Goal: Check status

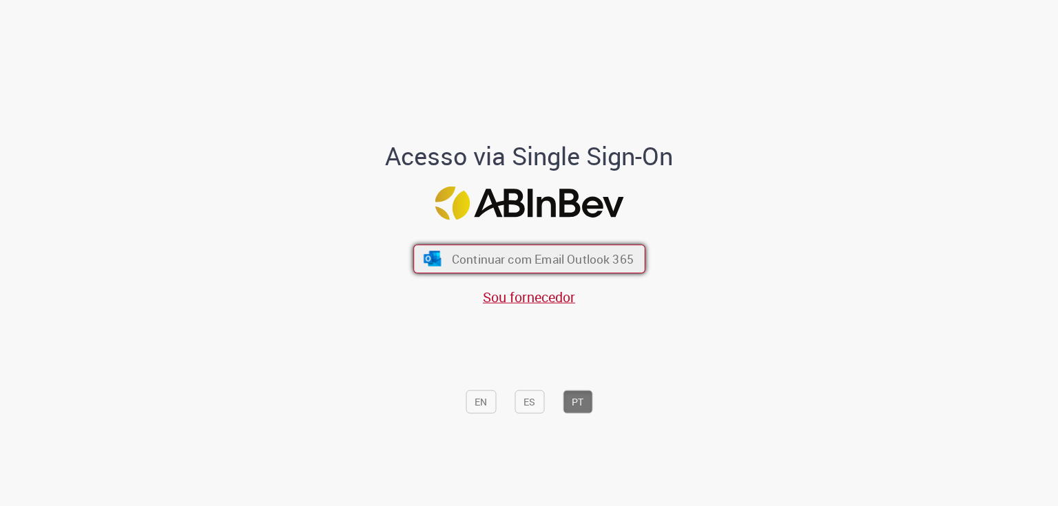
click at [552, 248] on button "Continuar com Email Outlook 365" at bounding box center [529, 258] width 232 height 29
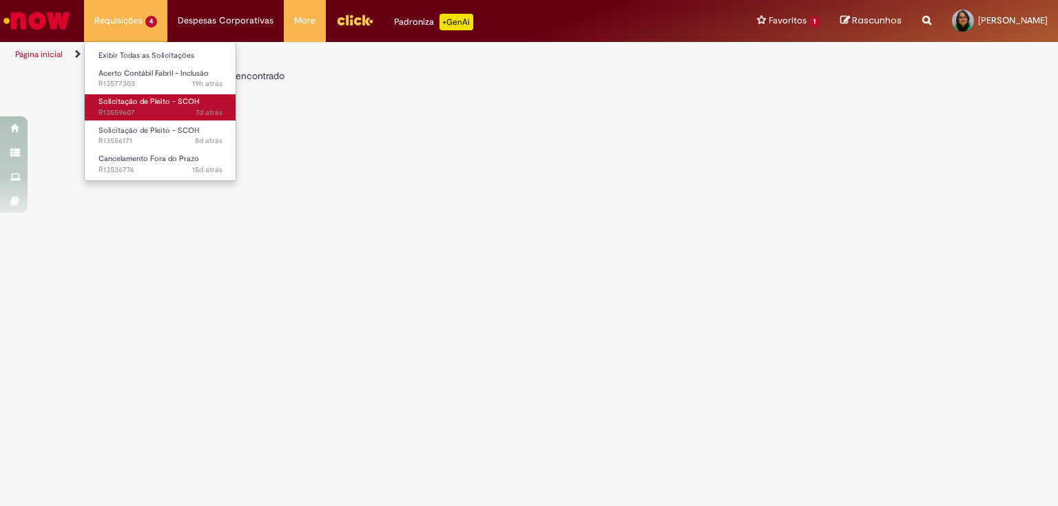
click at [124, 109] on span "7d atrás 7 dias atrás R13559607" at bounding box center [160, 112] width 124 height 11
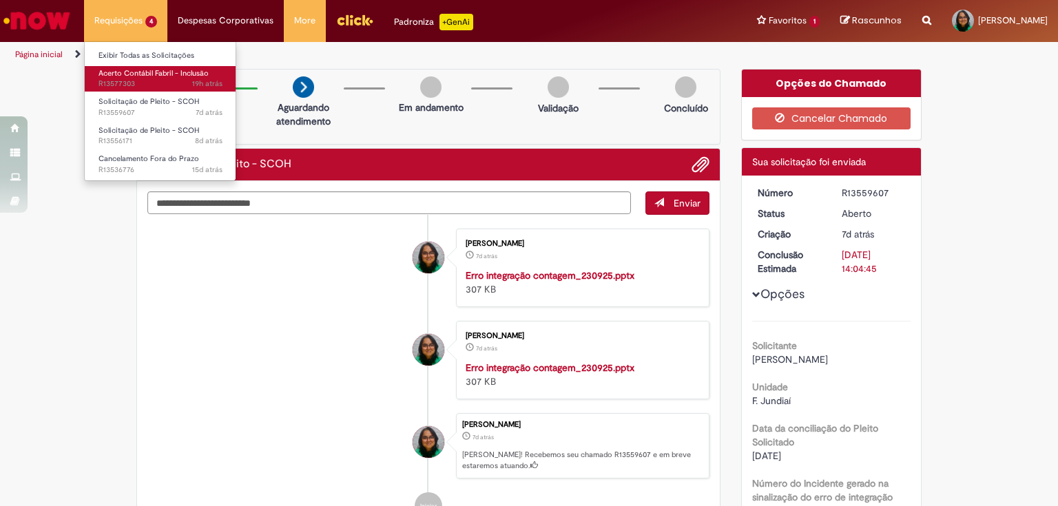
click at [145, 76] on span "Acerto Contábil Fabril - Inclusão" at bounding box center [153, 73] width 110 height 10
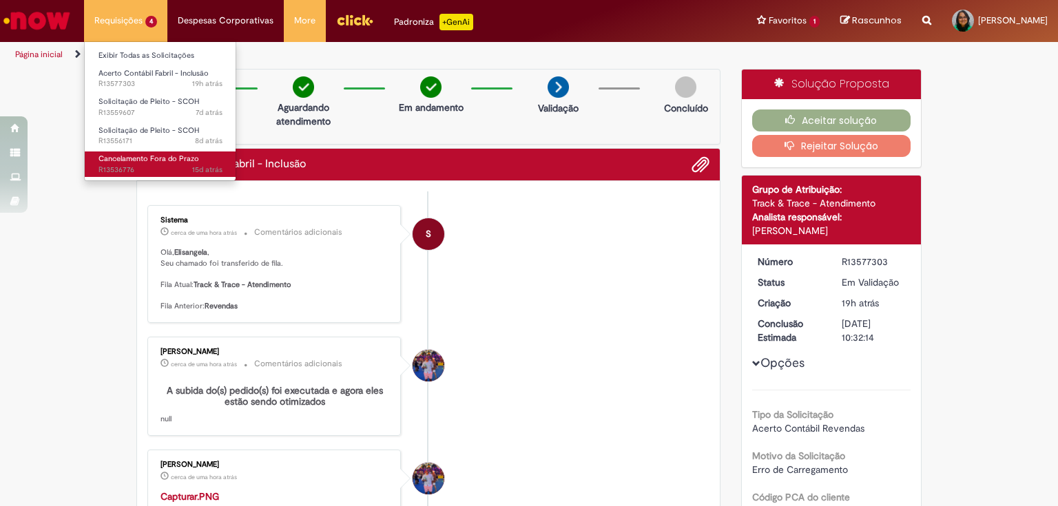
click at [141, 163] on span "Cancelamento Fora do Prazo" at bounding box center [148, 159] width 101 height 10
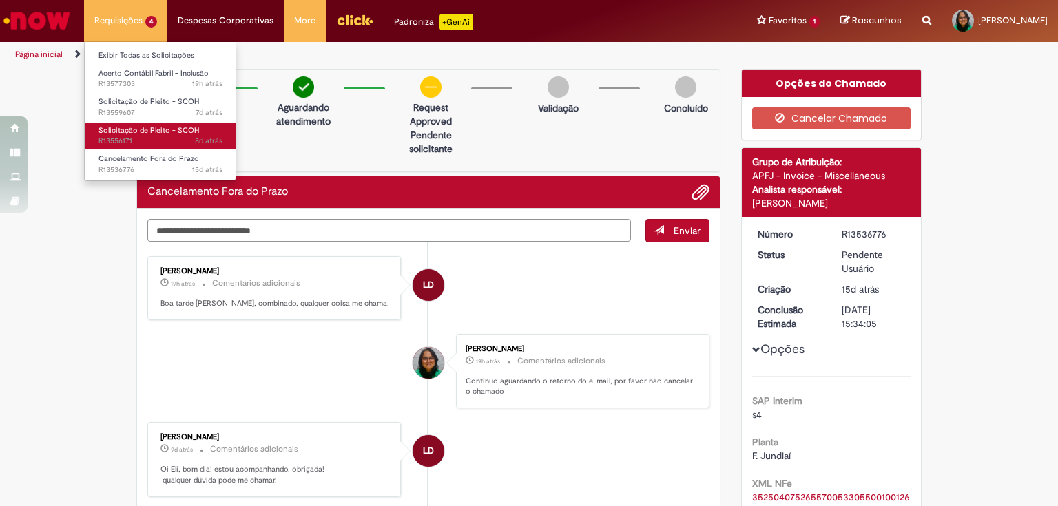
click at [140, 132] on span "Solicitação de Pleito - SCOH" at bounding box center [148, 130] width 101 height 10
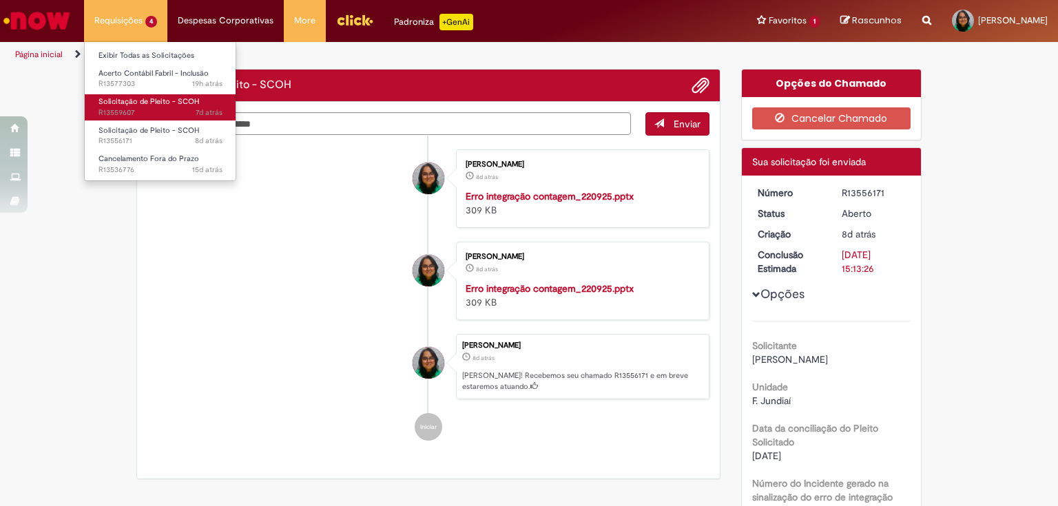
click at [143, 107] on link "Solicitação de Pleito - SCOH 7d atrás 7 dias atrás R13559607" at bounding box center [161, 106] width 152 height 25
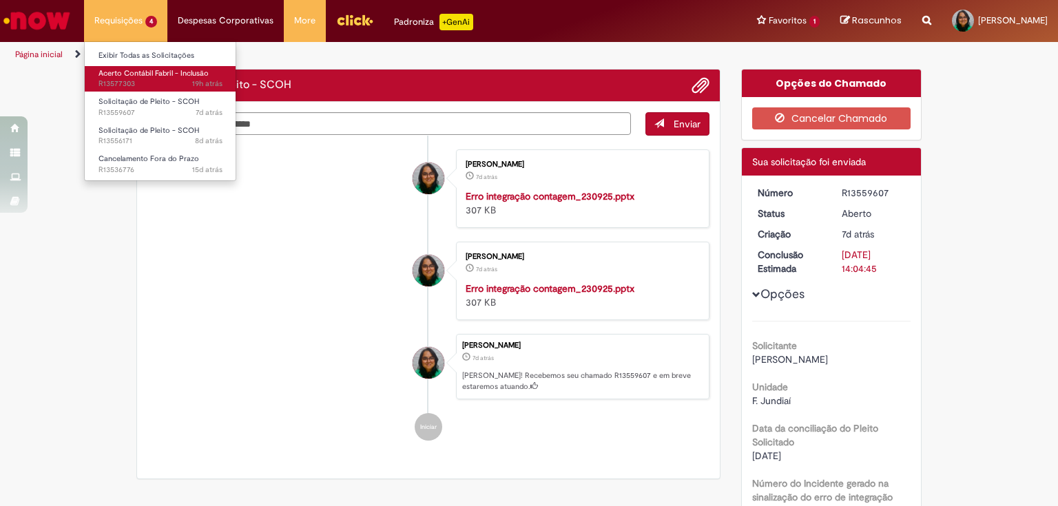
click at [146, 74] on span "Acerto Contábil Fabril - Inclusão" at bounding box center [153, 73] width 110 height 10
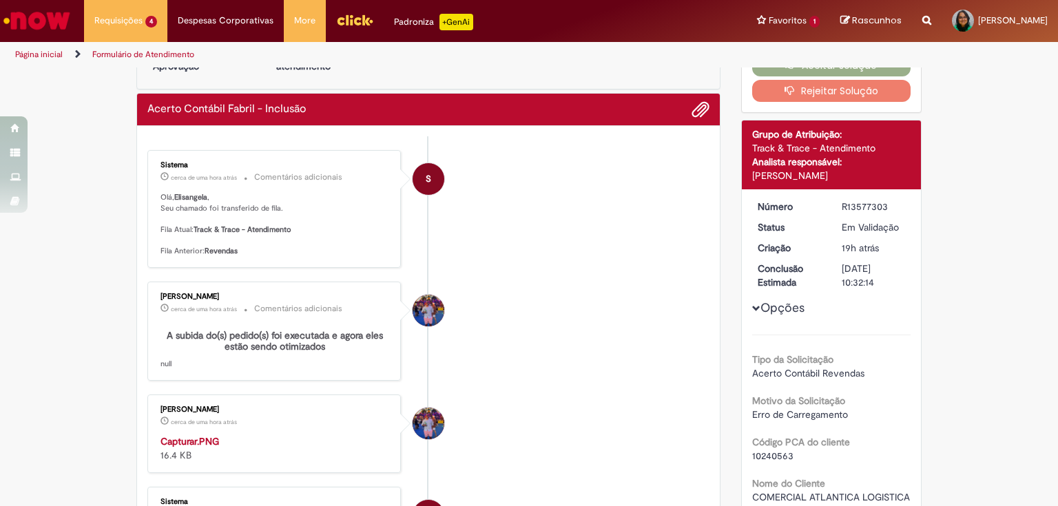
scroll to position [110, 0]
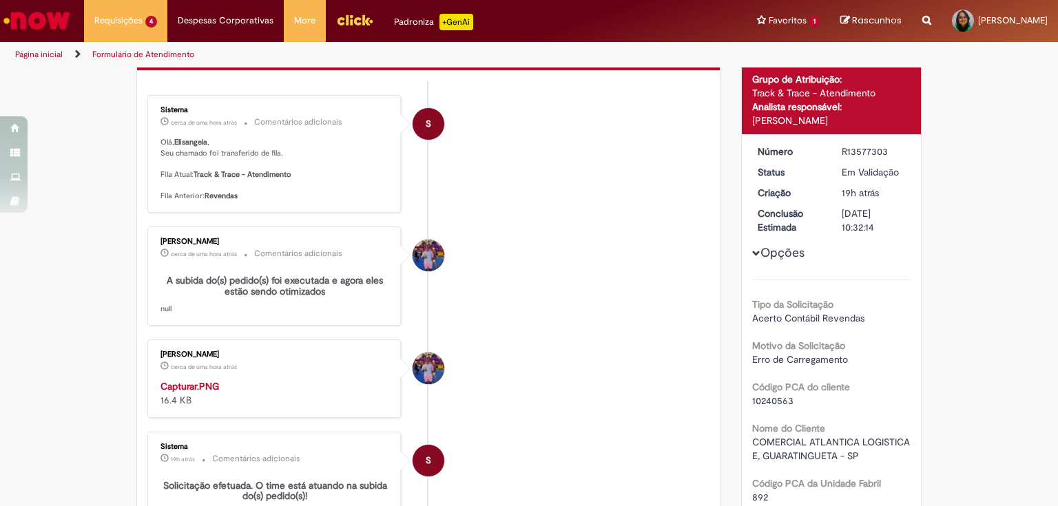
click at [289, 379] on img "Histórico de tíquete" at bounding box center [274, 379] width 229 height 0
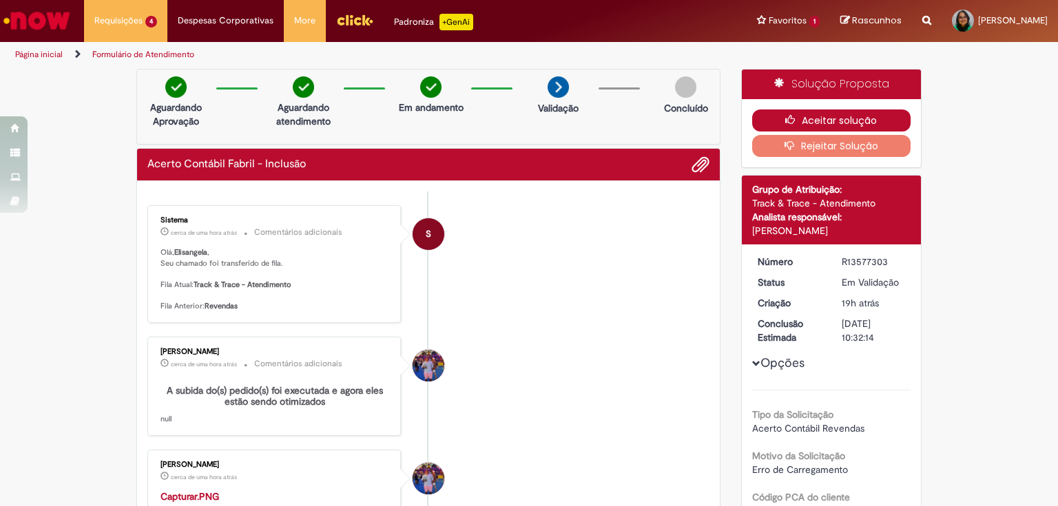
click at [831, 116] on button "Aceitar solução" at bounding box center [831, 121] width 159 height 22
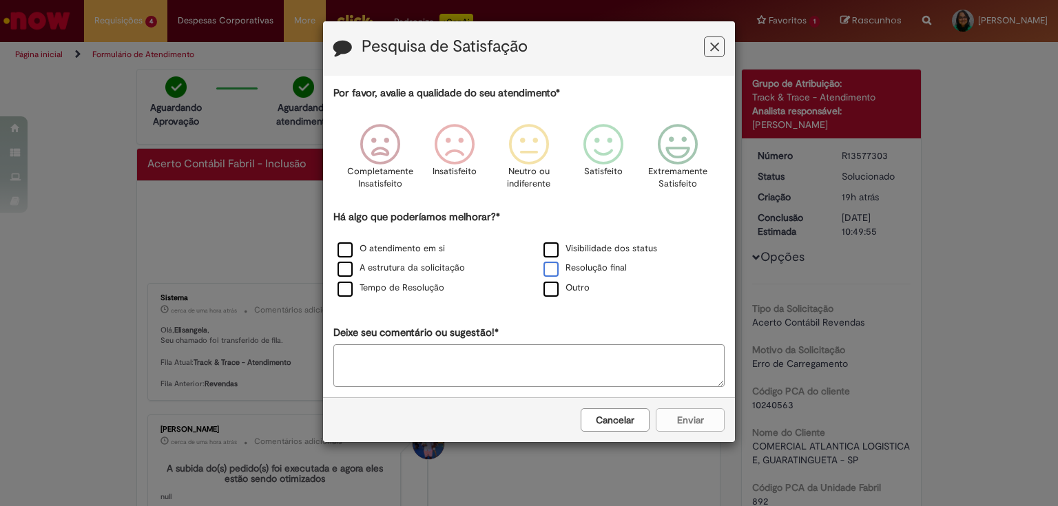
click at [550, 267] on label "Resolução final" at bounding box center [584, 268] width 83 height 13
click at [680, 143] on icon "Feedback" at bounding box center [678, 144] width 52 height 41
click at [683, 423] on button "Enviar" at bounding box center [690, 419] width 69 height 23
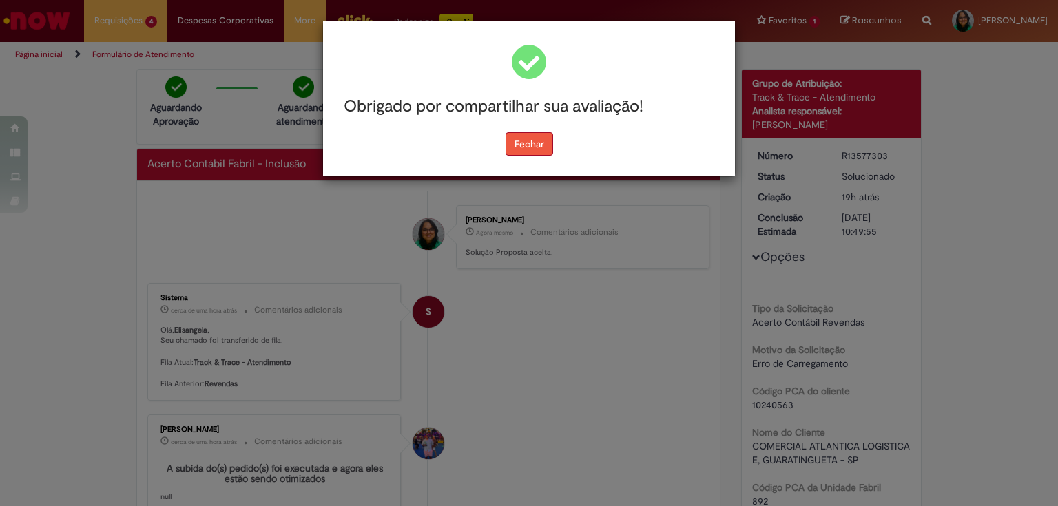
click at [531, 143] on button "Fechar" at bounding box center [530, 143] width 48 height 23
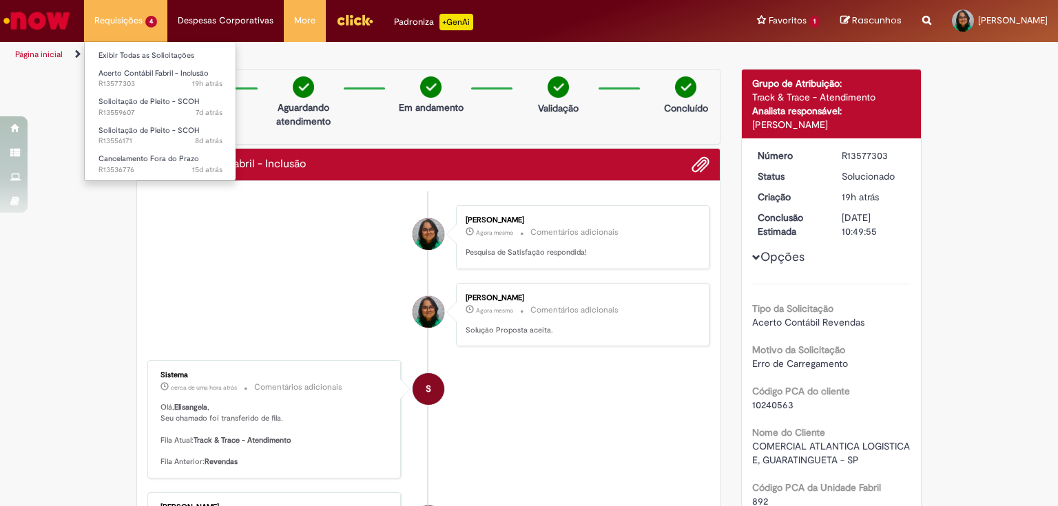
click at [134, 28] on li "Requisições 4 Exibir Todas as Solicitações Acerto Contábil Fabril - Inclusão 19…" at bounding box center [125, 20] width 83 height 41
click at [118, 21] on li "Requisições 4 Exibir Todas as Solicitações Acerto Contábil Fabril - Inclusão 19…" at bounding box center [125, 20] width 83 height 41
click at [146, 80] on span "19h atrás 19 horas atrás R13577303" at bounding box center [160, 84] width 124 height 11
click at [125, 14] on li "Requisições 4 Exibir Todas as Solicitações Acerto Contábil Fabril - Inclusão 19…" at bounding box center [125, 20] width 83 height 41
